Goal: Navigation & Orientation: Find specific page/section

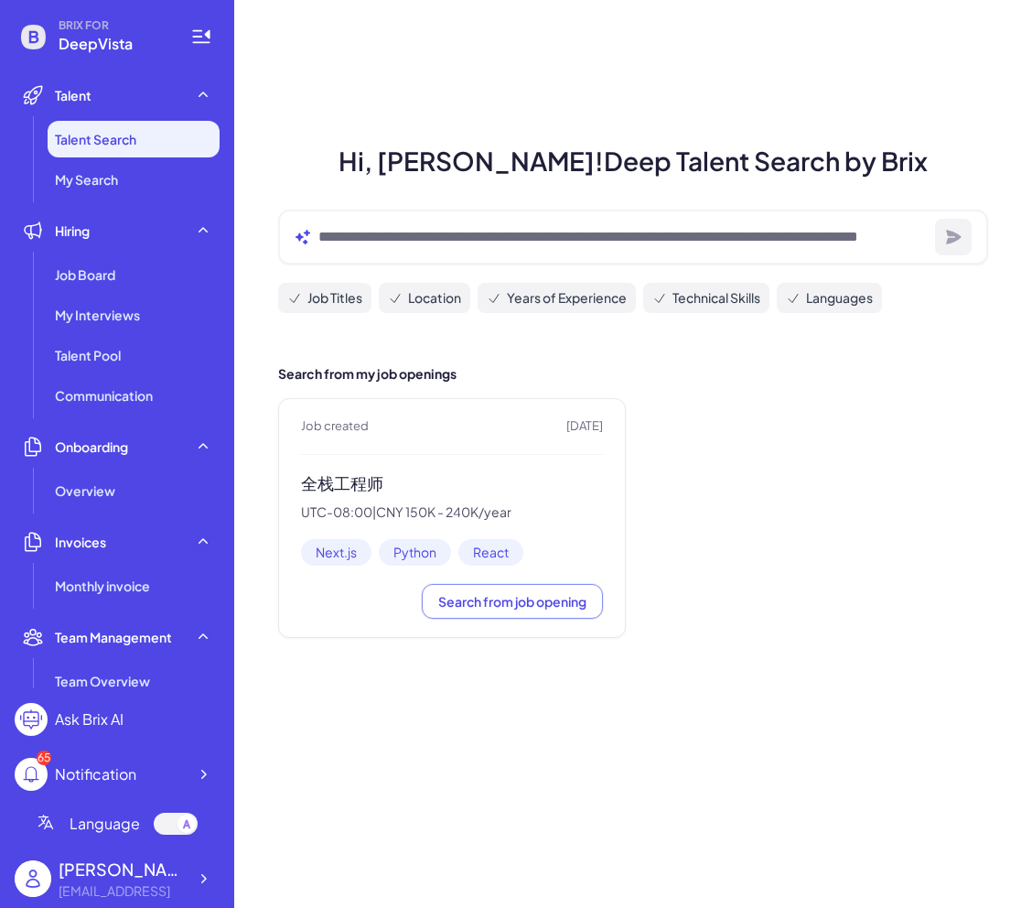
click at [332, 439] on div "Job created [DATE] 全栈工程师 UTC-08:00 | CNY 150K - 240K/year Next.js Python React …" at bounding box center [452, 518] width 348 height 240
click at [331, 489] on h3 "全栈工程师" at bounding box center [452, 483] width 302 height 21
click at [157, 268] on div "Job Board" at bounding box center [134, 274] width 172 height 37
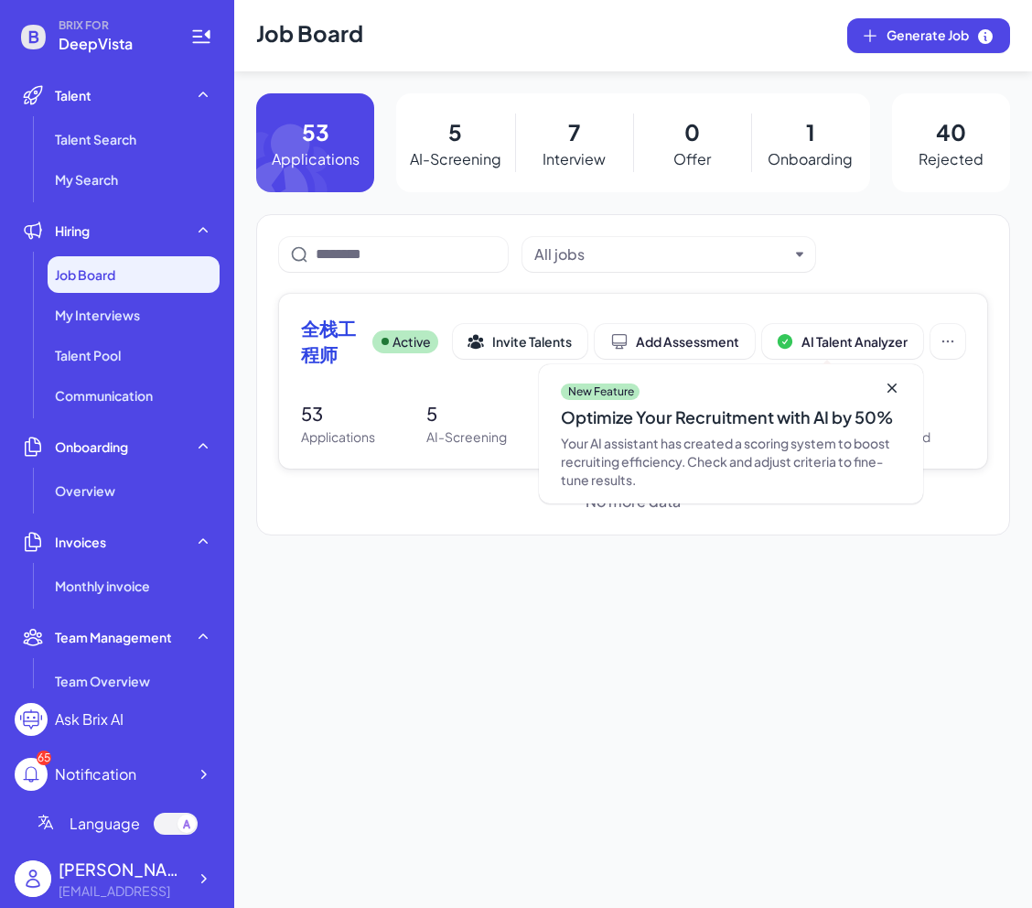
click at [337, 331] on span "全栈工程师" at bounding box center [329, 341] width 57 height 51
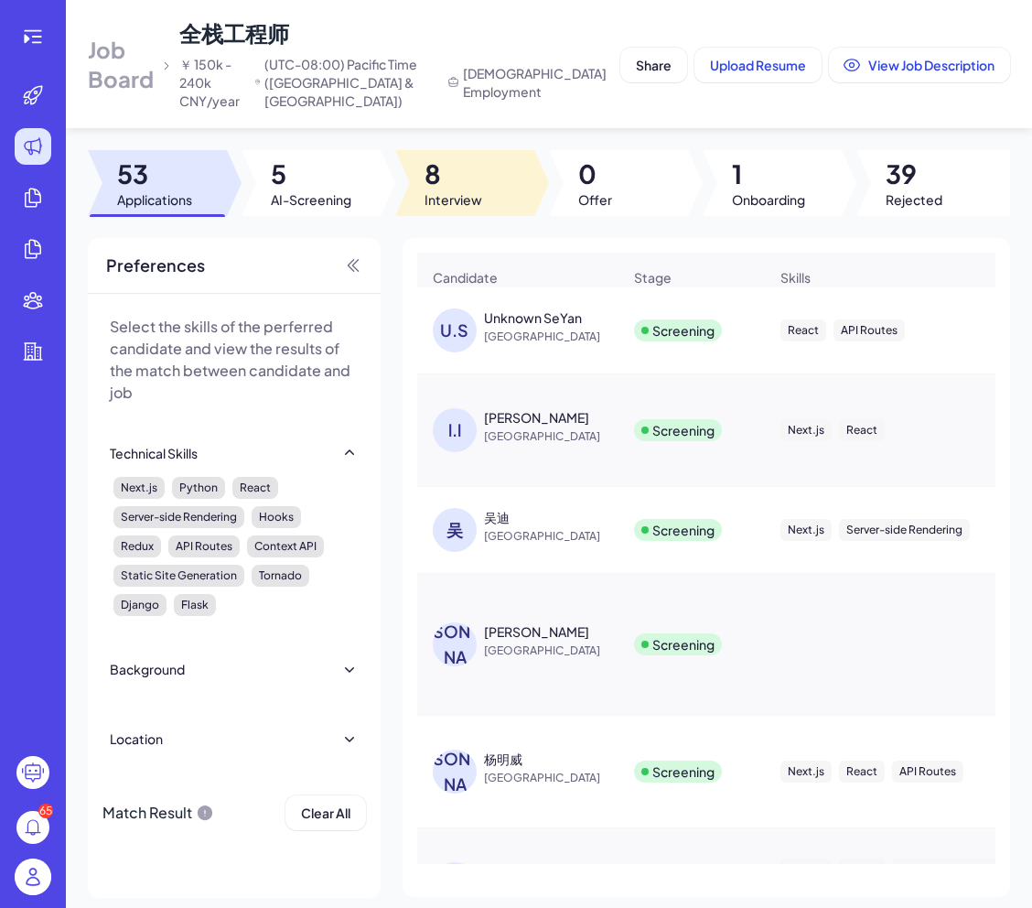
click at [482, 180] on div at bounding box center [464, 183] width 139 height 66
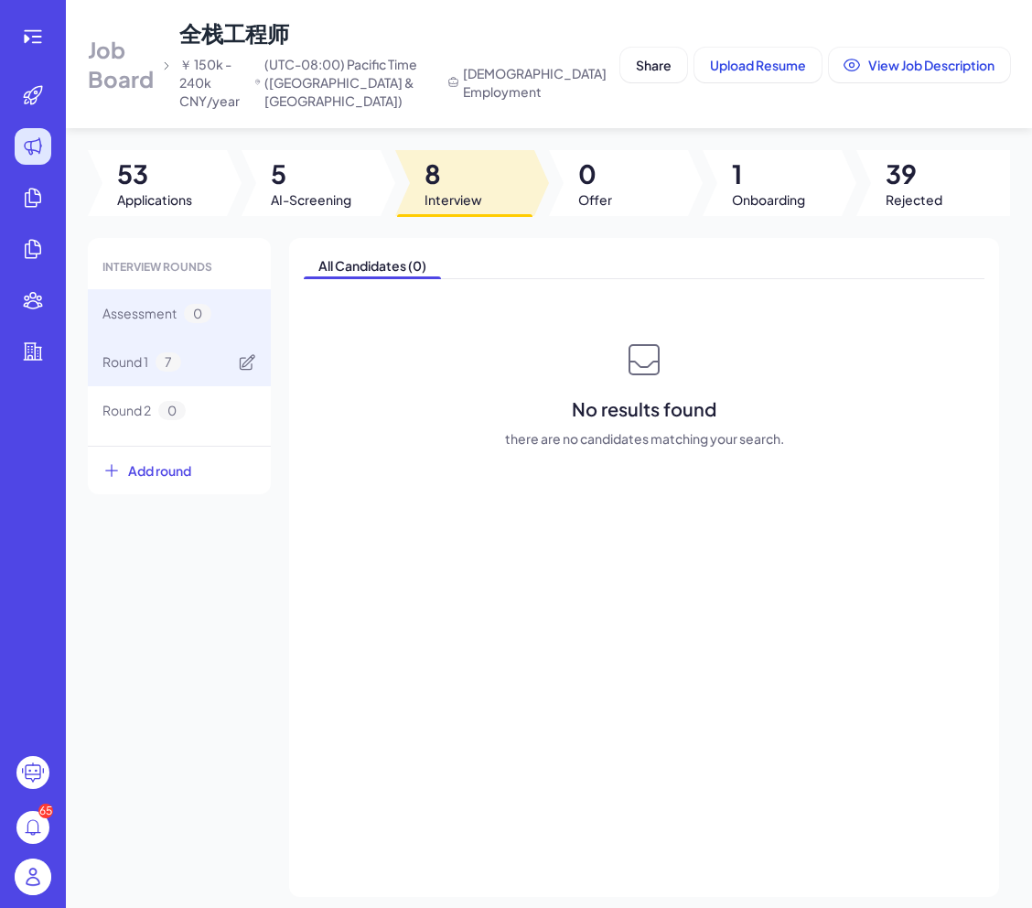
click at [202, 350] on div "Round 1 7" at bounding box center [179, 362] width 183 height 48
